Goal: Task Accomplishment & Management: Use online tool/utility

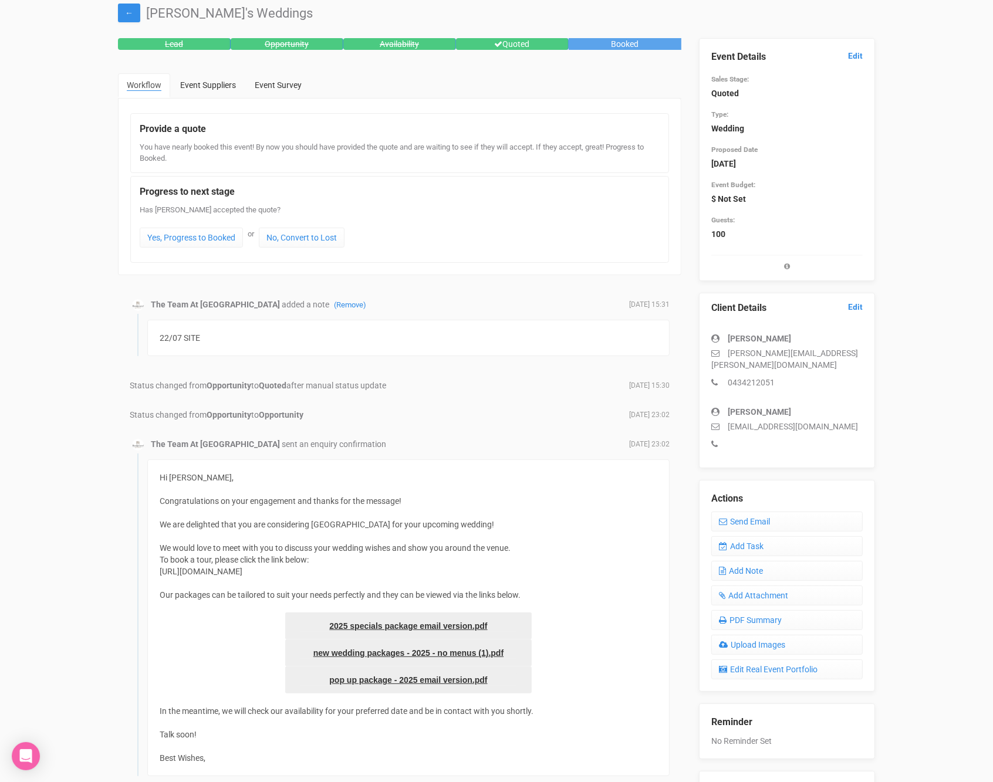
scroll to position [38, 0]
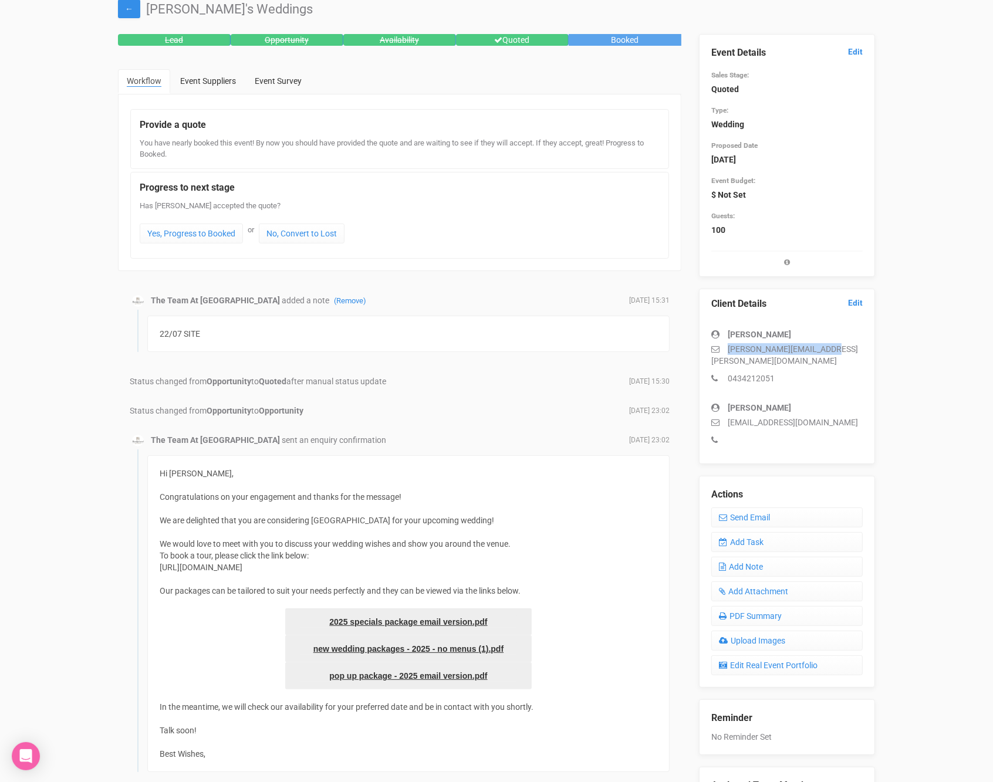
drag, startPoint x: 832, startPoint y: 347, endPoint x: 707, endPoint y: 347, distance: 125.0
click at [705, 349] on div "Client Details Edit Anoushka Kothari anoushka.nicky@gmail.com 0434212051 Jonath…" at bounding box center [787, 376] width 176 height 175
copy p "anoushka.nicky@gmail.com"
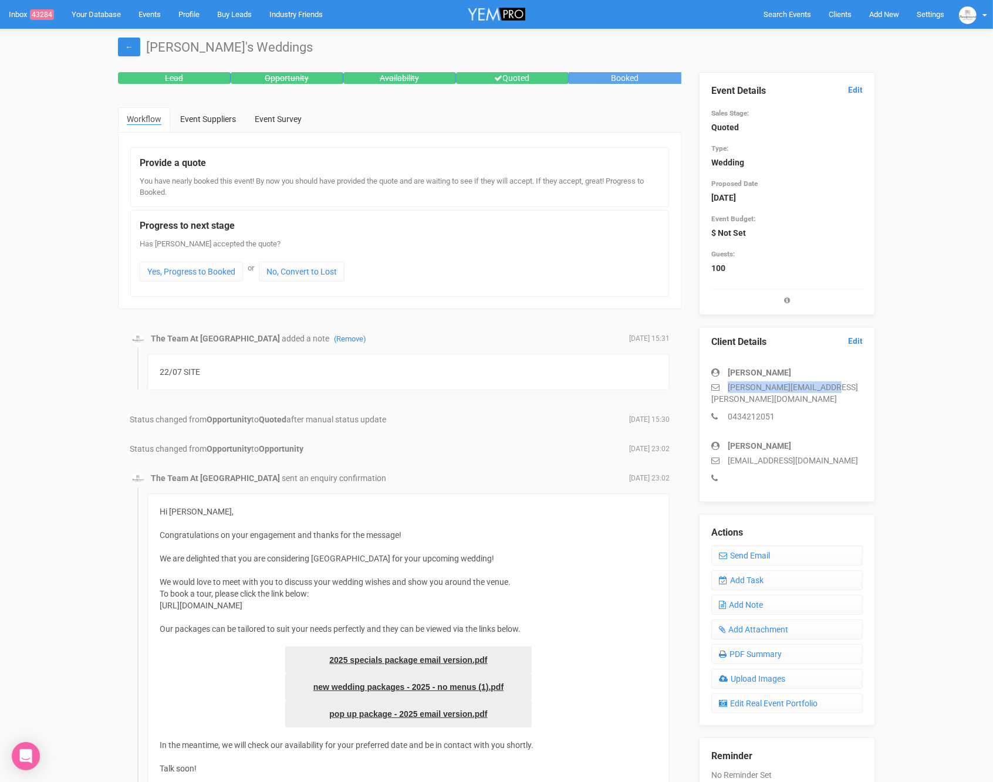
copy p "anoushka.nicky@gmail.com"
drag, startPoint x: 853, startPoint y: 384, endPoint x: 710, endPoint y: 388, distance: 142.6
click at [710, 388] on div "Client Details Edit Anoushka Kothari anoushka.nicky@gmail.com 0434212051 Jonath…" at bounding box center [787, 414] width 176 height 175
copy p "anoushka.nicky@gmail.com"
click at [775, 570] on link "Add Task" at bounding box center [786, 580] width 151 height 20
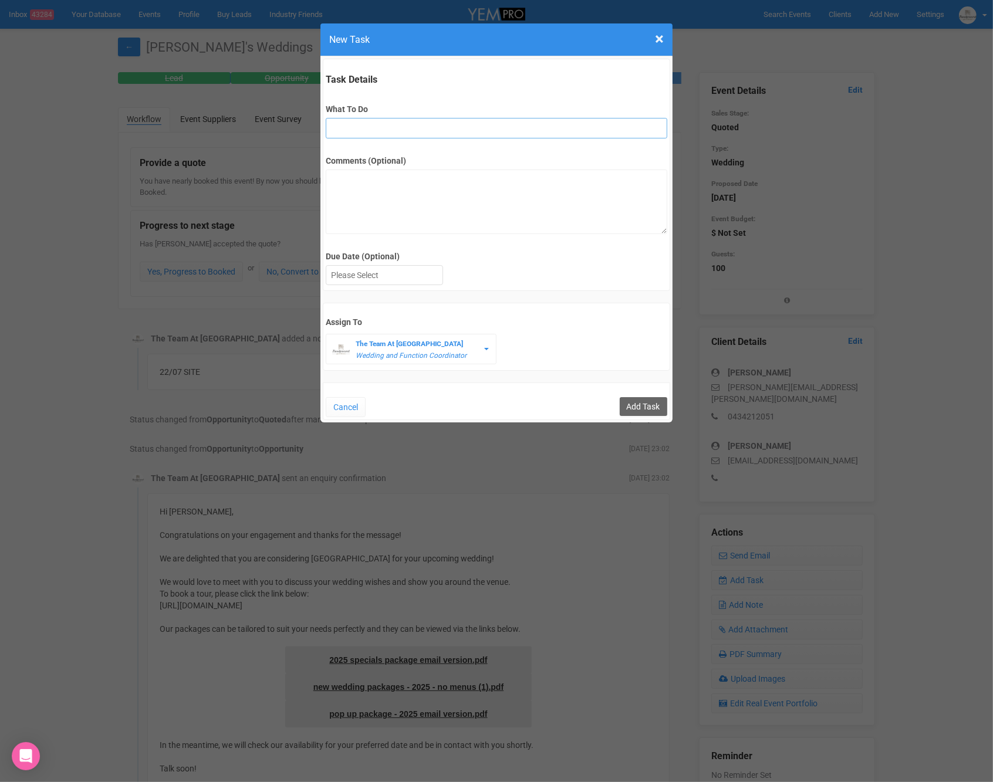
click at [373, 124] on input "What To Do" at bounding box center [496, 128] width 341 height 21
click at [350, 124] on input "What To Do" at bounding box center [496, 128] width 341 height 21
type input "Remove from yem if no response"
click at [395, 260] on label "Due Date (Optional)" at bounding box center [496, 257] width 341 height 12
click at [393, 270] on div at bounding box center [384, 275] width 116 height 19
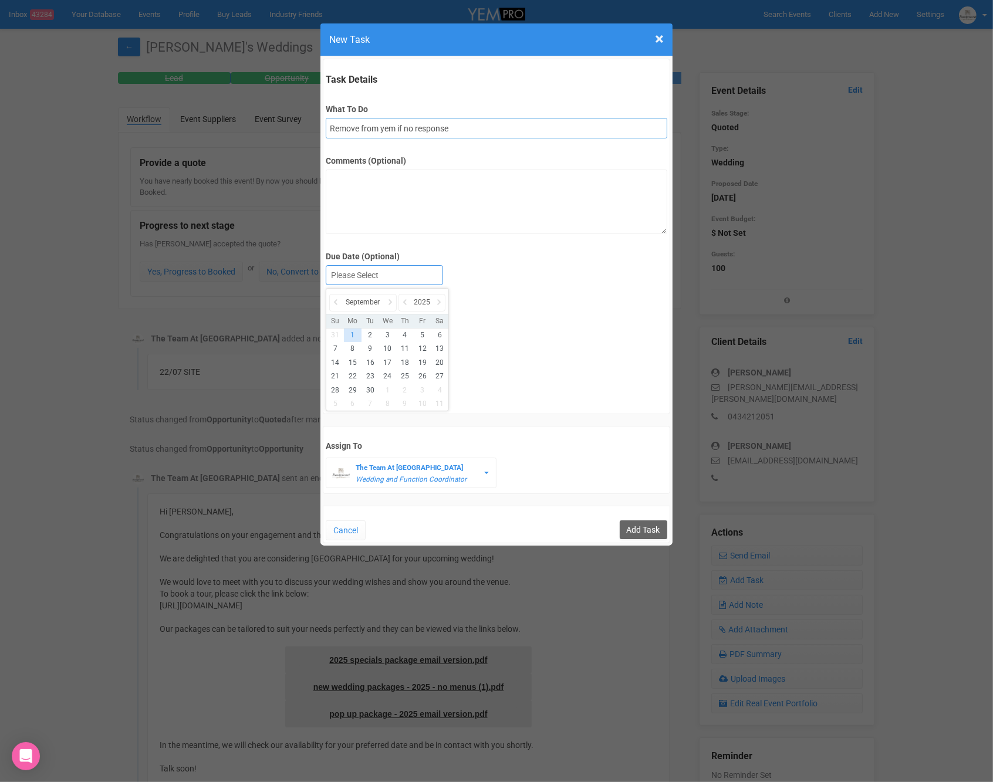
drag, startPoint x: 471, startPoint y: 130, endPoint x: 117, endPoint y: 118, distance: 354.5
click at [117, 117] on div "× Close New Task Task Details What To Do Remove from yem if no response Comment…" at bounding box center [496, 391] width 993 height 782
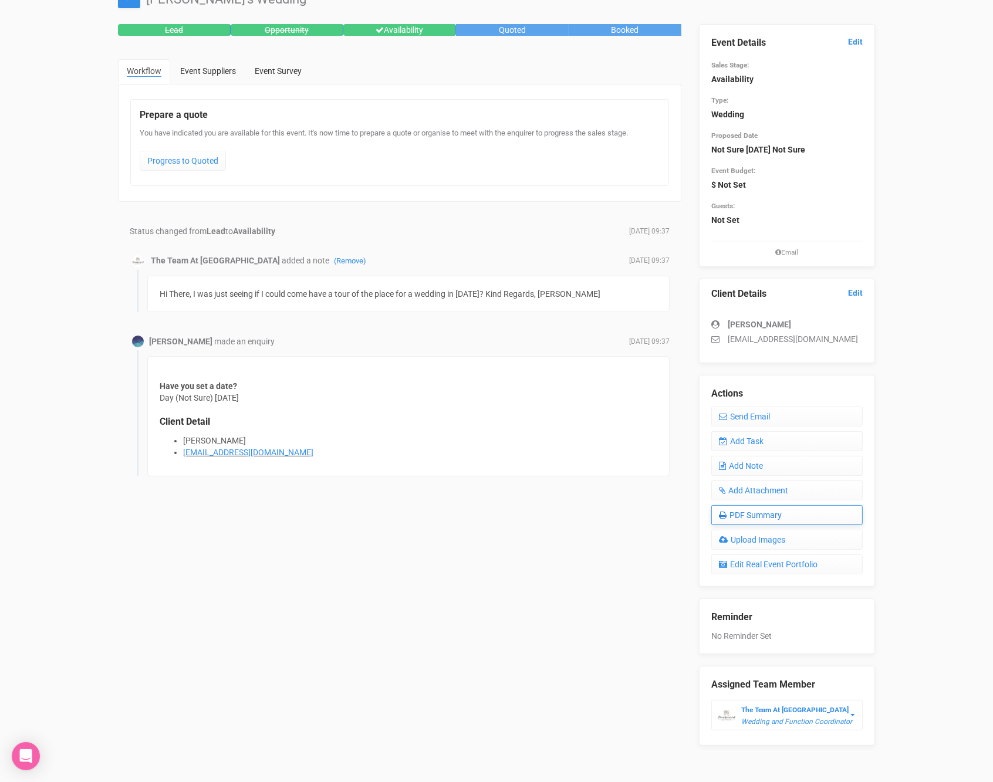
scroll to position [49, 0]
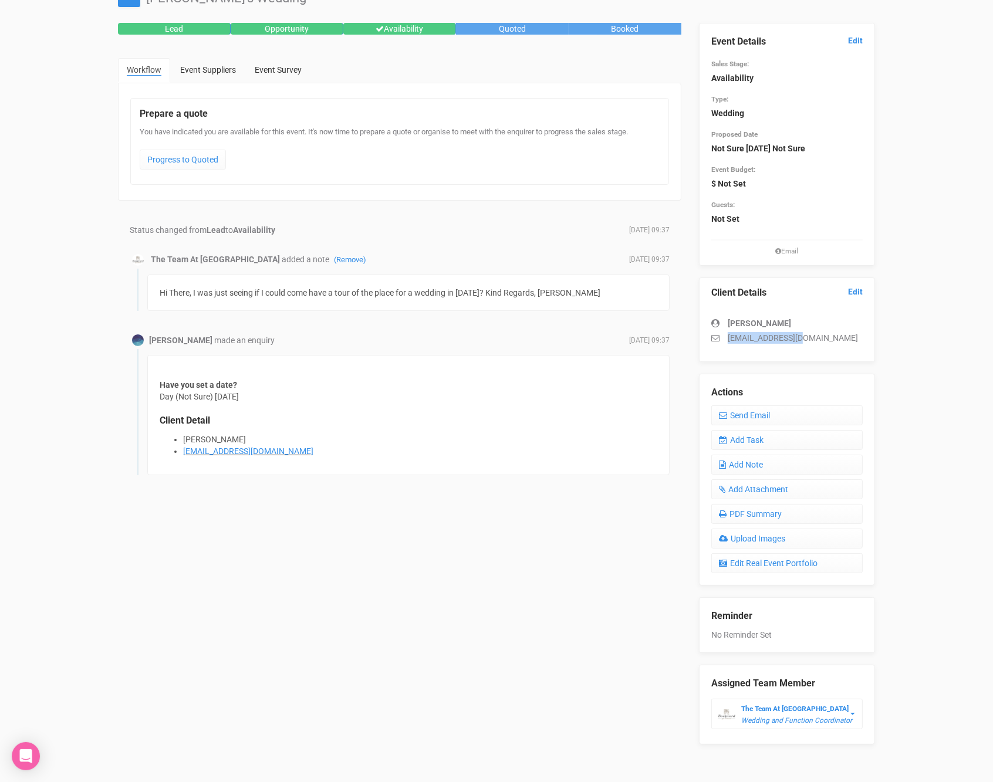
drag, startPoint x: 819, startPoint y: 333, endPoint x: 717, endPoint y: 338, distance: 101.6
click at [717, 338] on p "[EMAIL_ADDRESS][DOMAIN_NAME]" at bounding box center [786, 338] width 151 height 12
copy p "[EMAIL_ADDRESS][DOMAIN_NAME]"
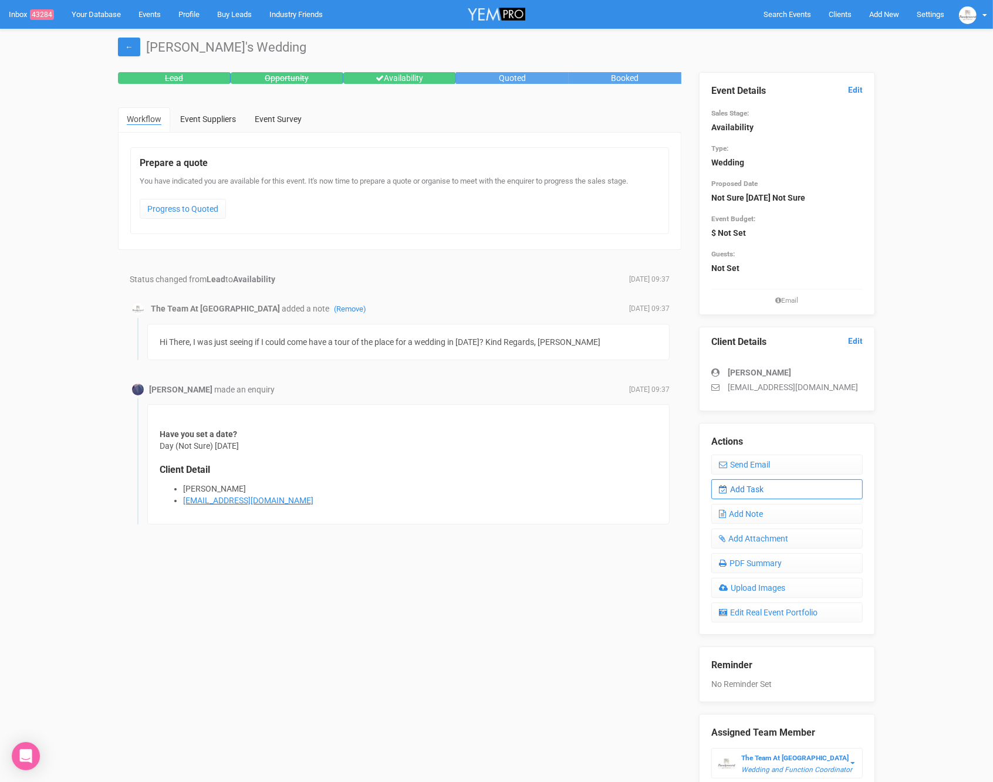
click at [757, 483] on link "Add Task" at bounding box center [786, 489] width 151 height 20
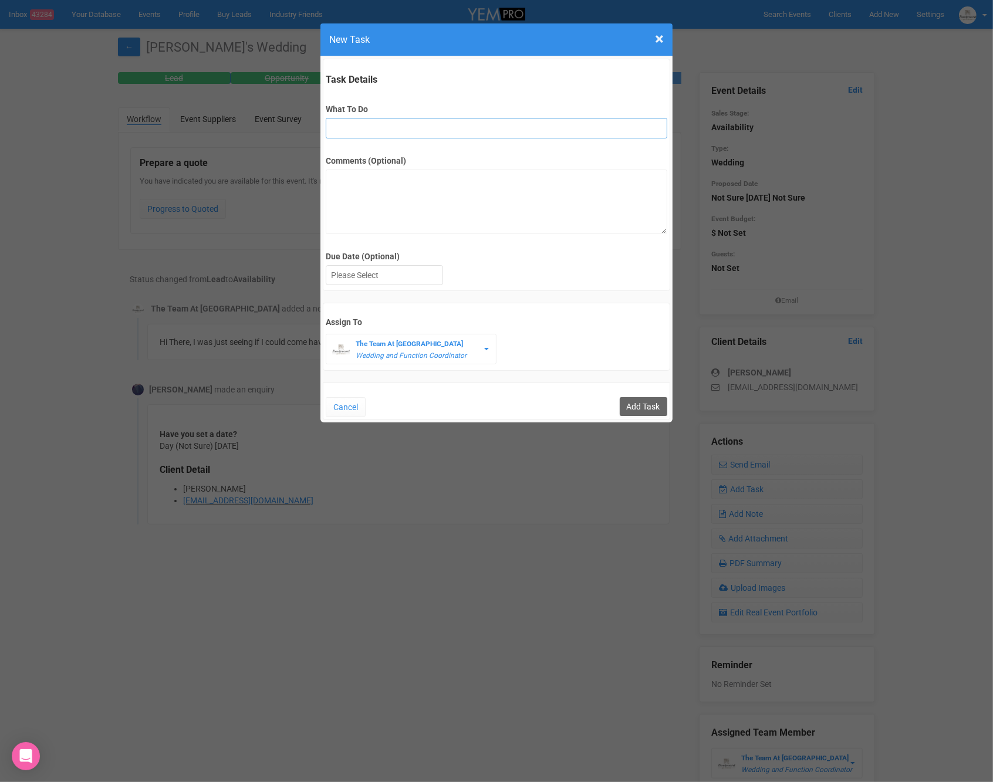
click at [392, 124] on input "What To Do" at bounding box center [496, 128] width 341 height 21
type input "FU"
click at [356, 280] on div at bounding box center [384, 275] width 116 height 19
click at [643, 404] on input "Add Task" at bounding box center [644, 406] width 48 height 19
type input "Save"
